Goal: Transaction & Acquisition: Book appointment/travel/reservation

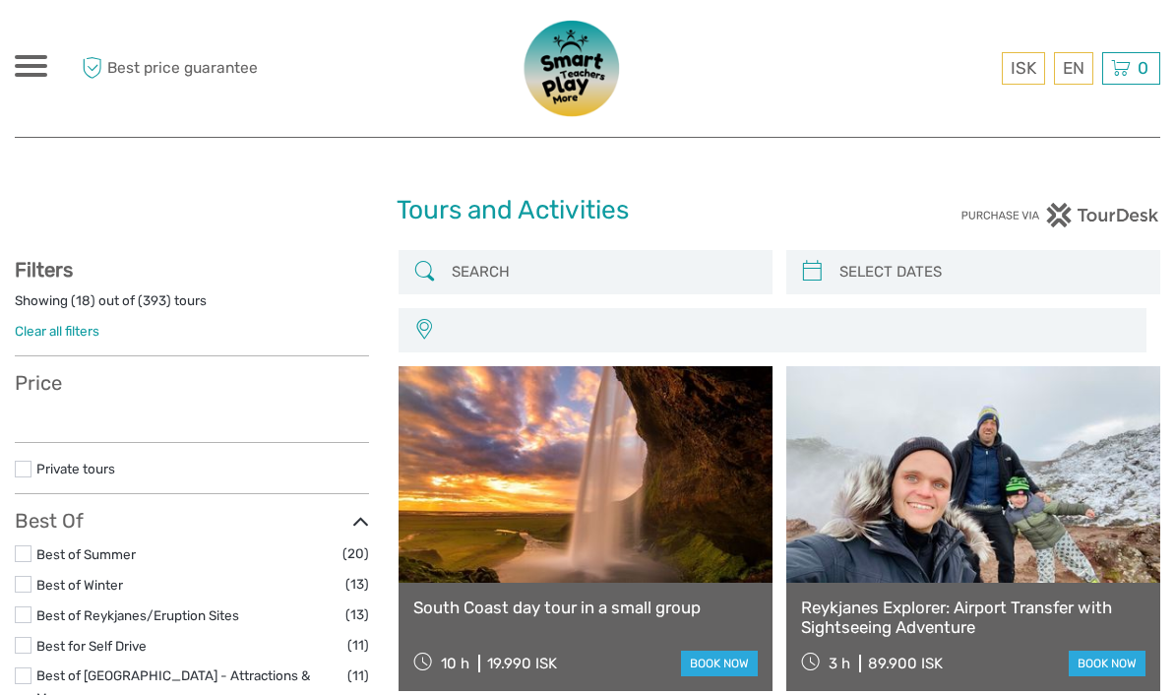
select select
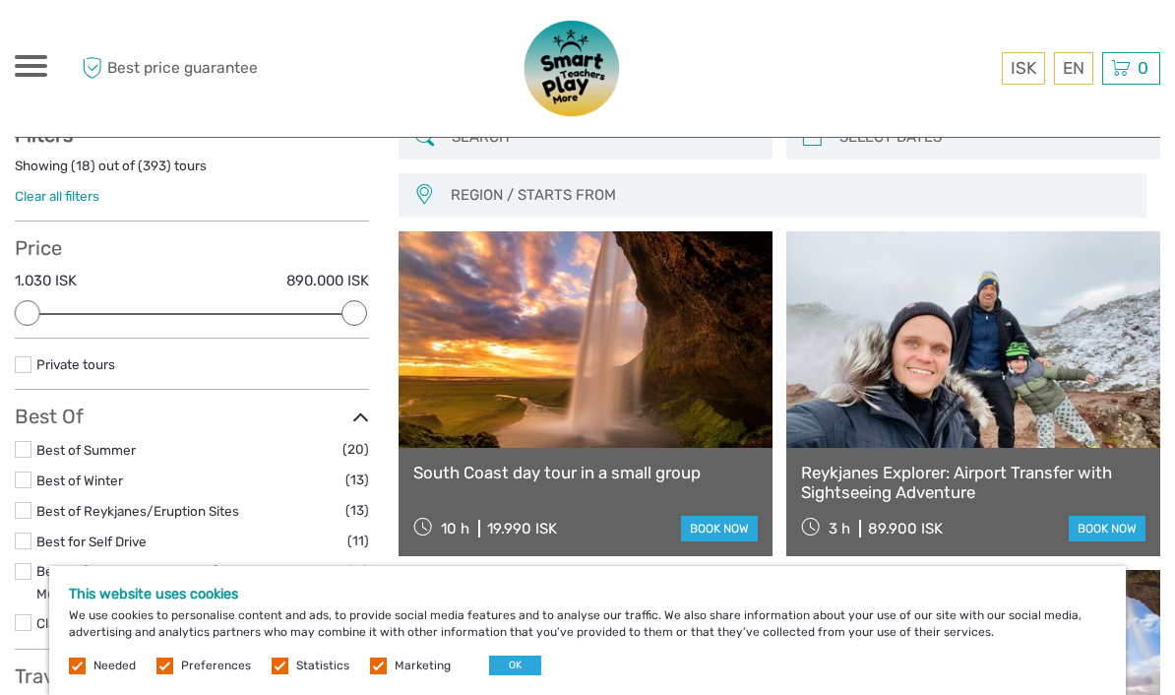
scroll to position [138, 0]
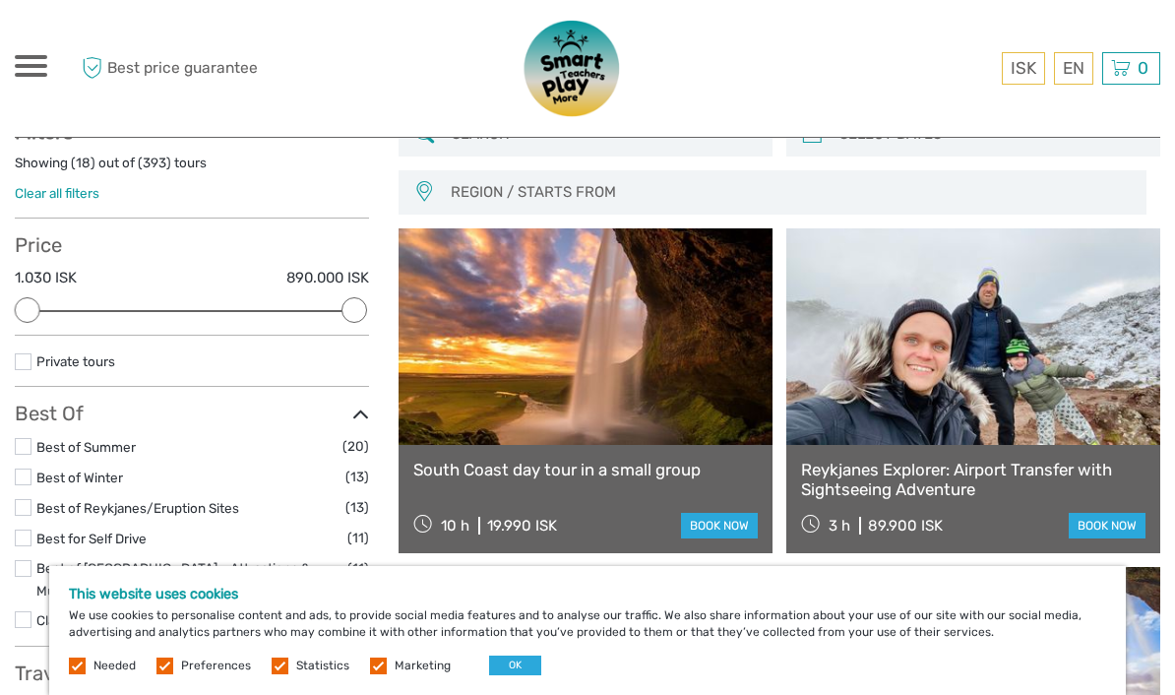
click at [517, 675] on button "OK" at bounding box center [515, 666] width 52 height 20
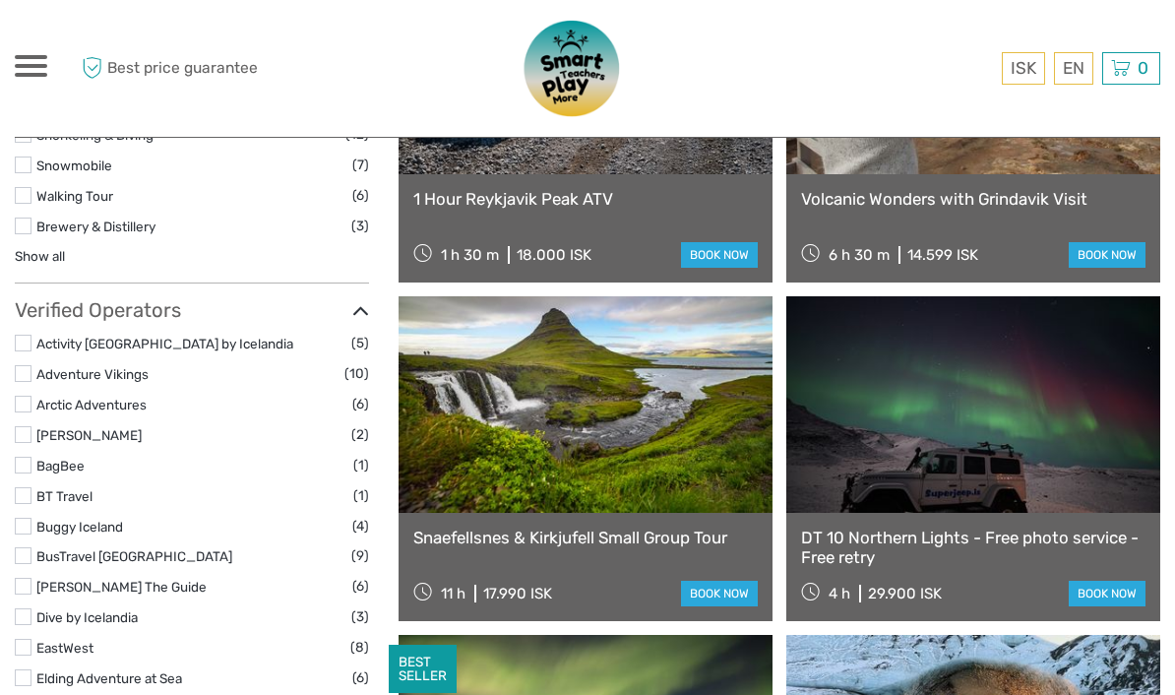
scroll to position [2182, 0]
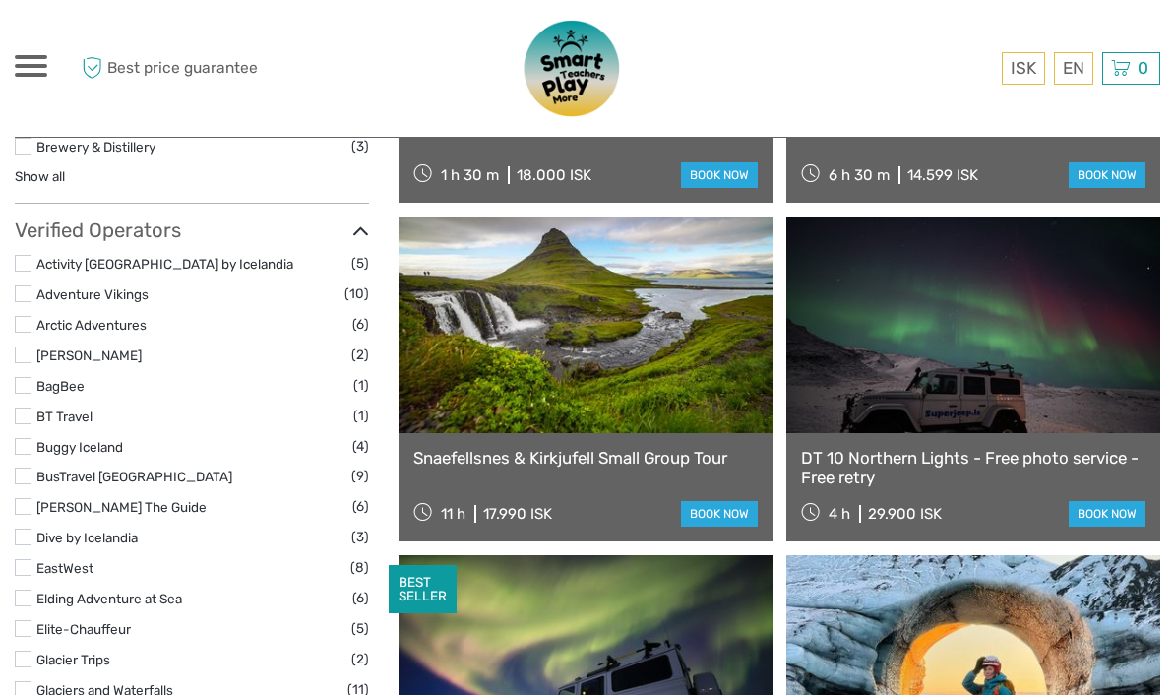
click at [1049, 379] on link at bounding box center [974, 325] width 374 height 217
click at [1133, 329] on link at bounding box center [974, 325] width 374 height 217
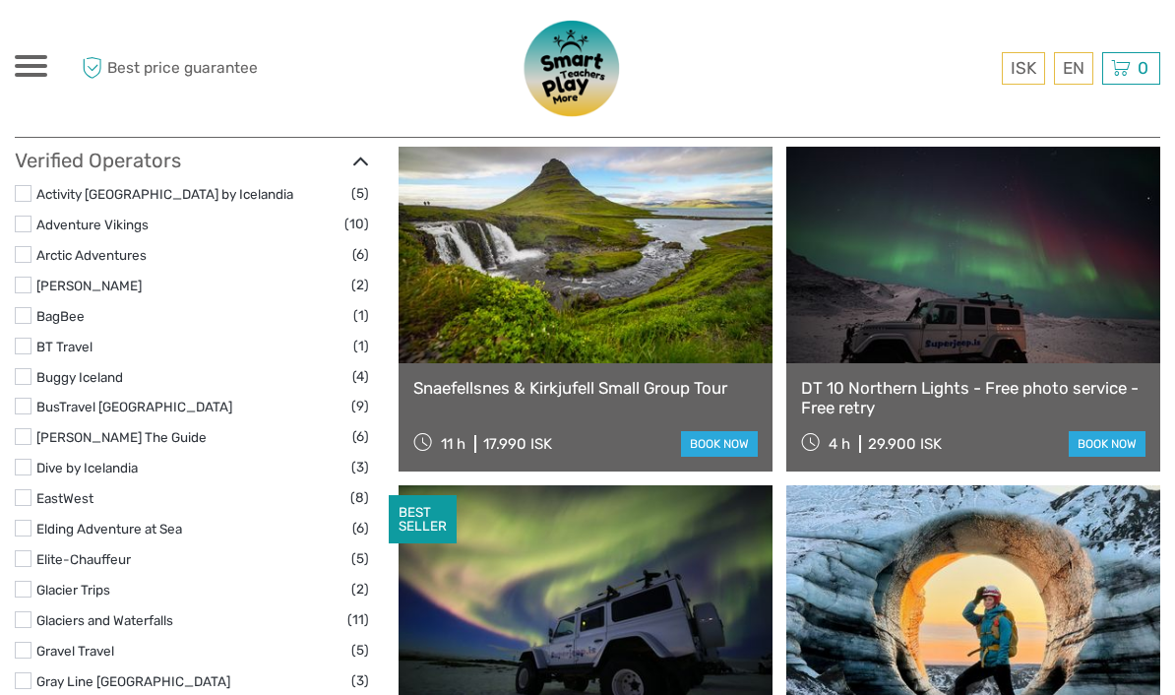
click at [1029, 303] on link at bounding box center [974, 255] width 374 height 217
click at [921, 373] on div "DT 10 Northern Lights - Free photo service - Free retry 4 h 29.900 ISK book now" at bounding box center [974, 417] width 374 height 108
click at [903, 402] on link "DT 10 Northern Lights - Free photo service - Free retry" at bounding box center [973, 398] width 345 height 40
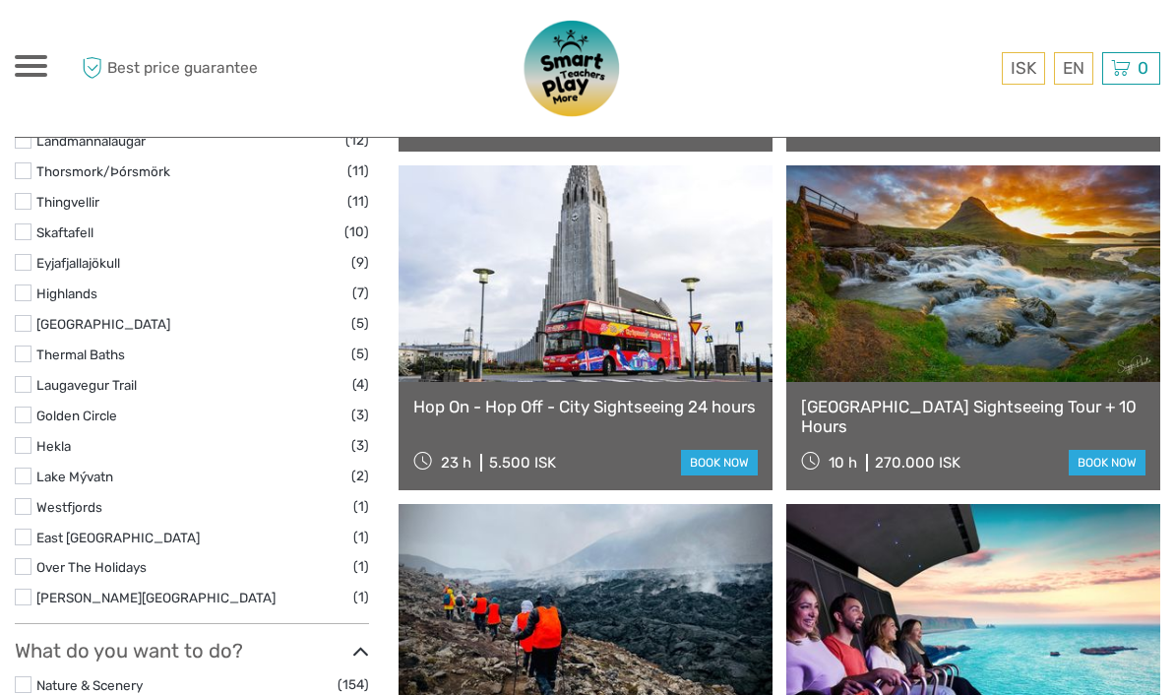
scroll to position [1216, 0]
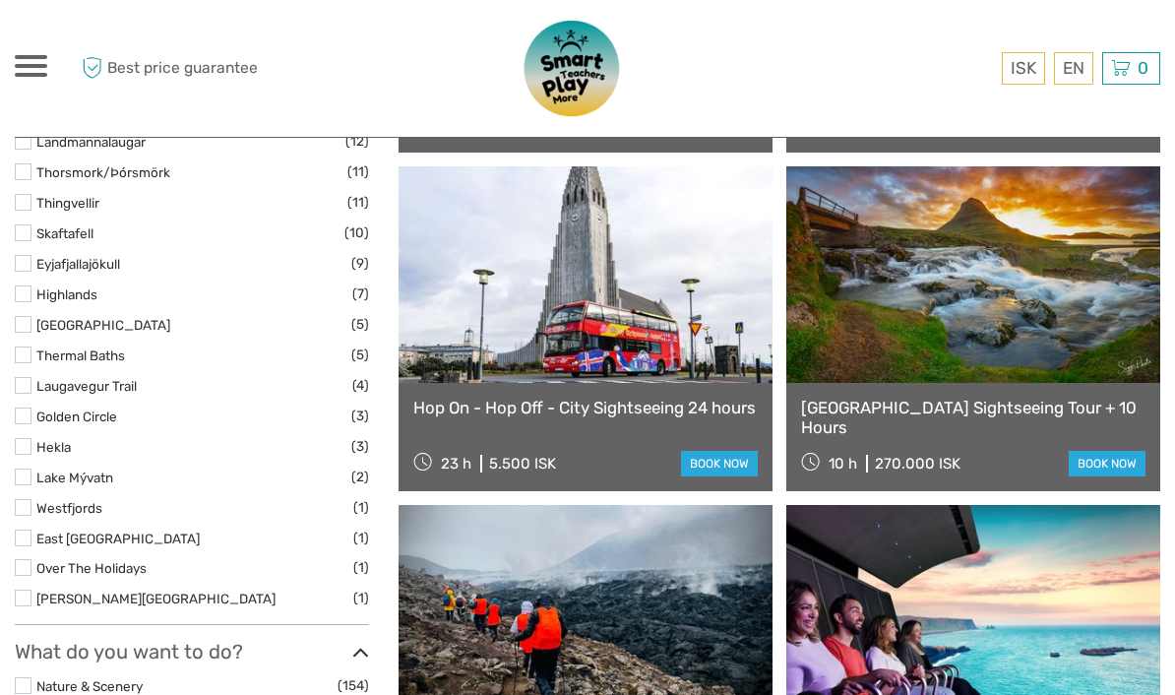
click at [1110, 459] on link "book now" at bounding box center [1107, 464] width 77 height 26
